Goal: Task Accomplishment & Management: Use online tool/utility

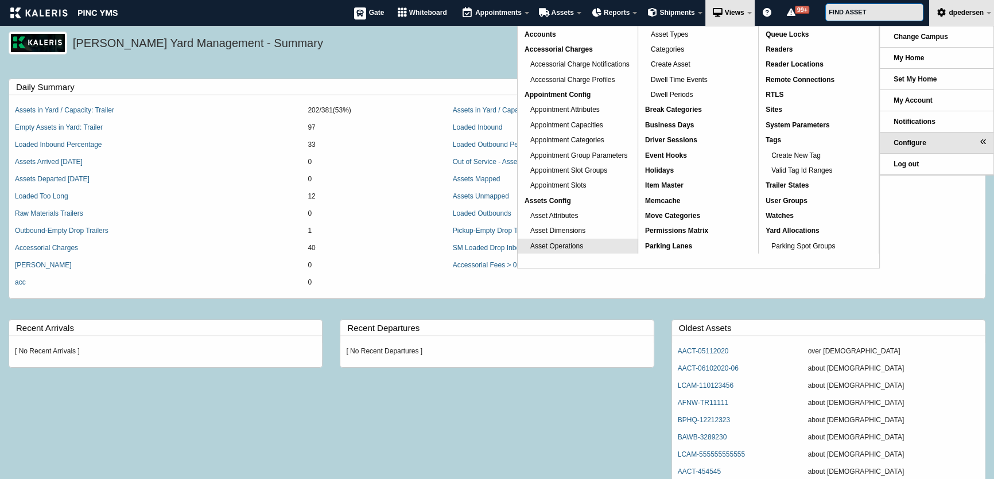
click at [592, 247] on link "Asset Operations" at bounding box center [578, 246] width 120 height 15
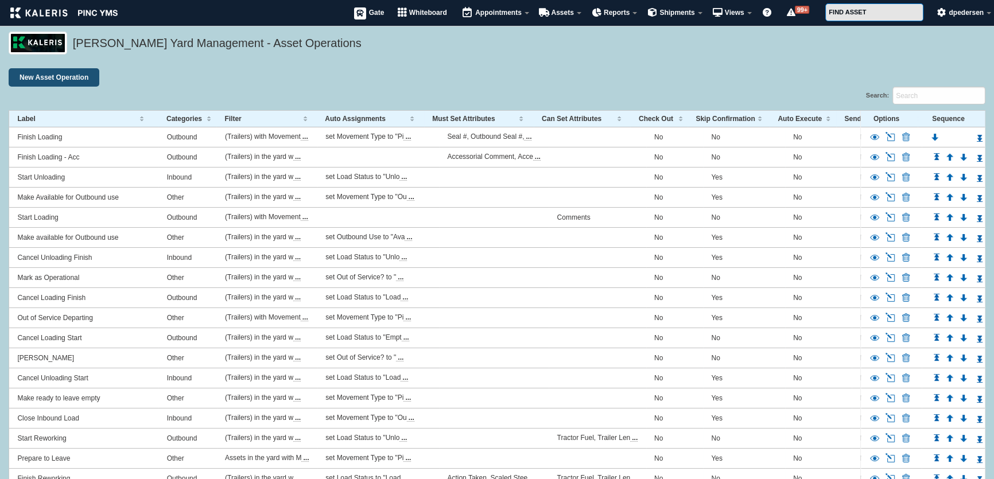
click at [61, 68] on link "New Asset Operation" at bounding box center [54, 77] width 91 height 18
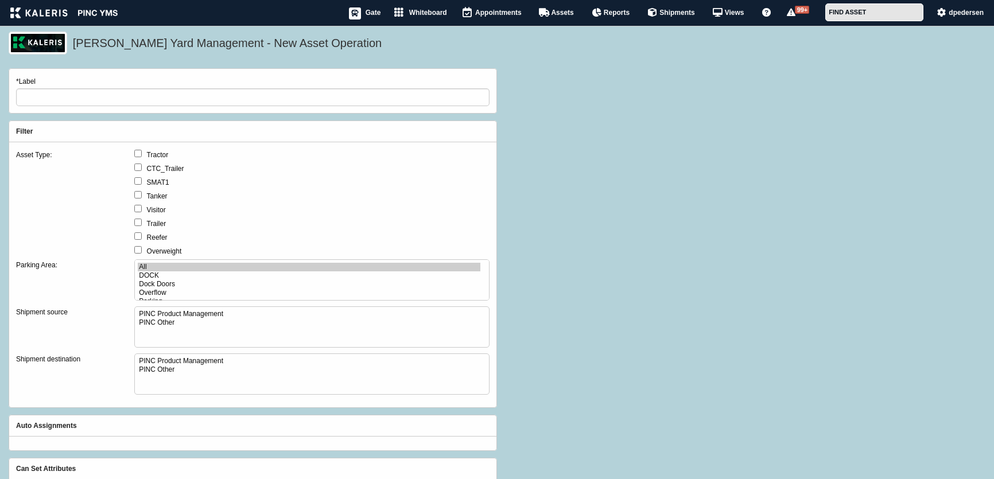
select select
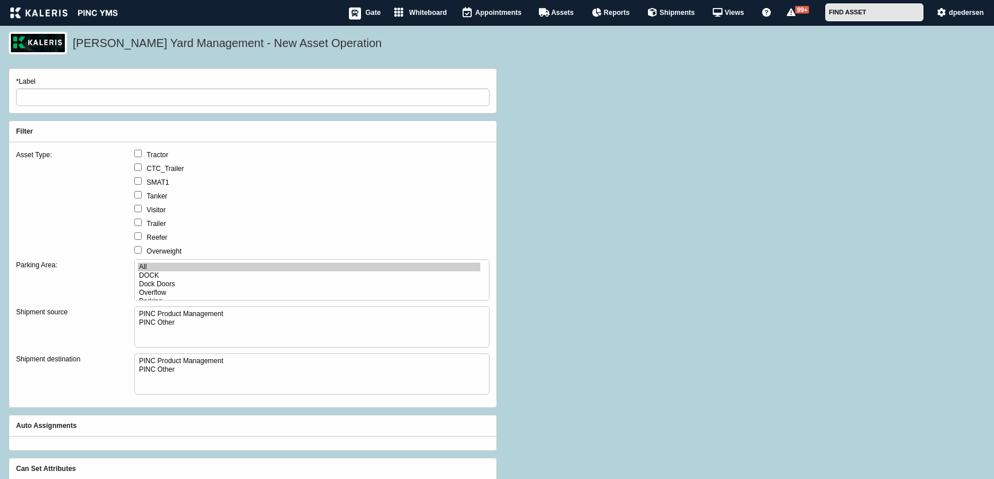
select select
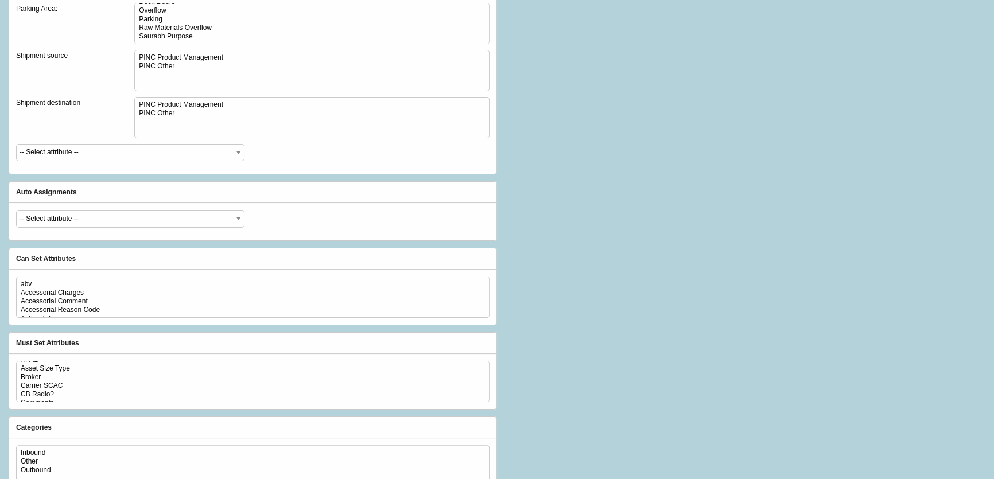
scroll to position [313, 0]
